Goal: Check status: Check status

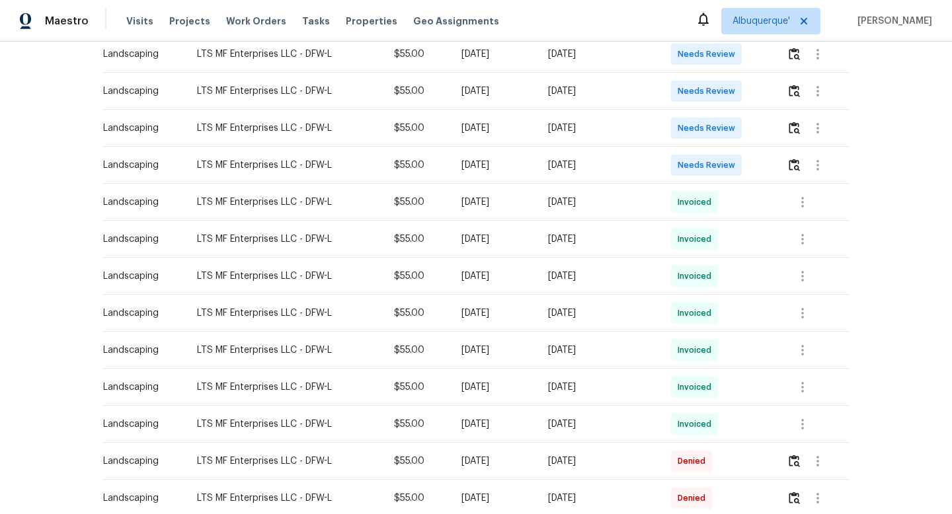
scroll to position [697, 0]
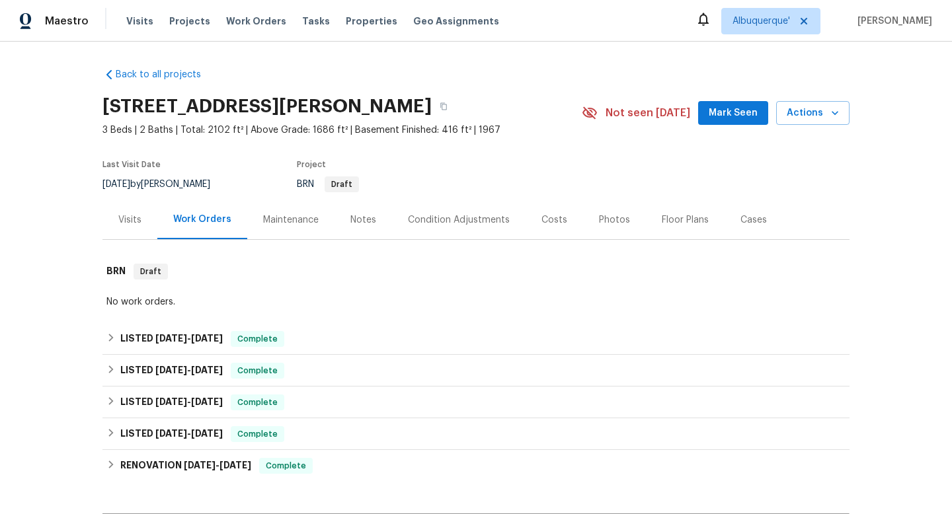
click at [301, 212] on div "Maintenance" at bounding box center [290, 219] width 87 height 39
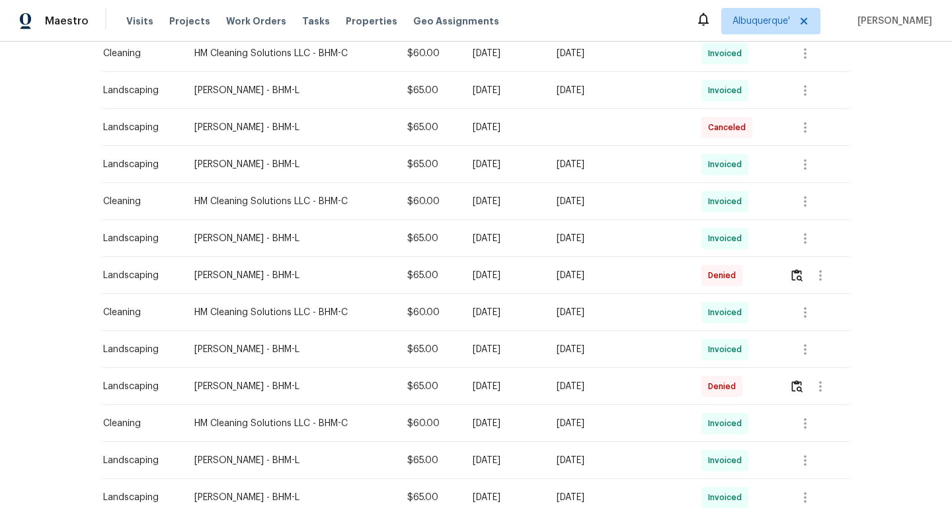
scroll to position [470, 0]
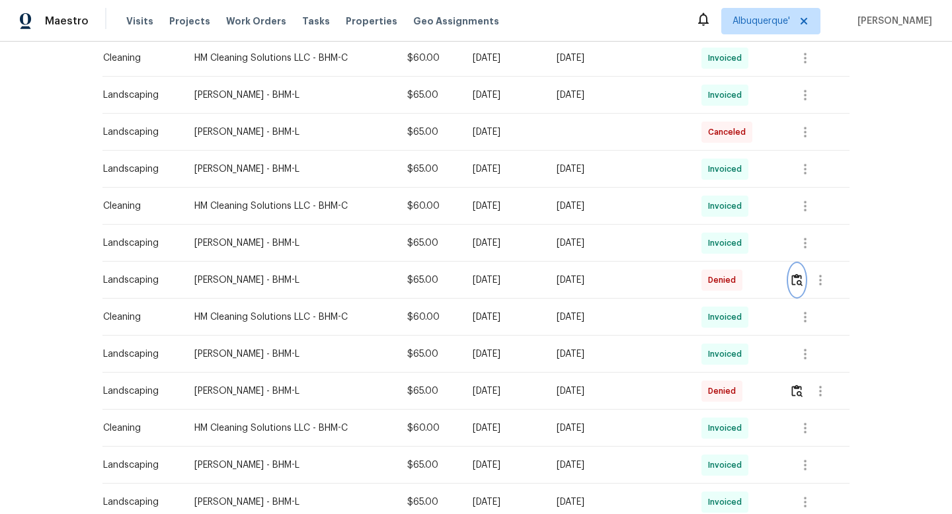
click at [796, 279] on img "button" at bounding box center [796, 280] width 11 height 13
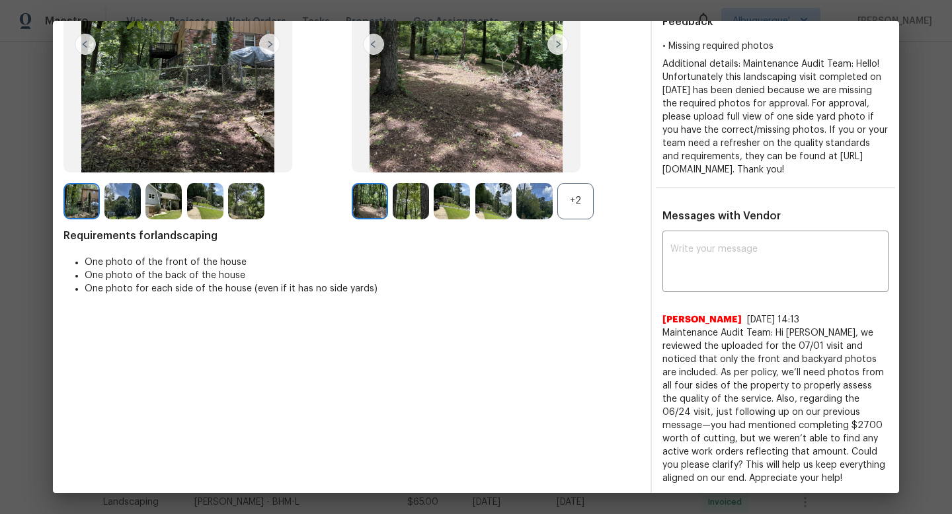
scroll to position [284, 0]
